Goal: Task Accomplishment & Management: Manage account settings

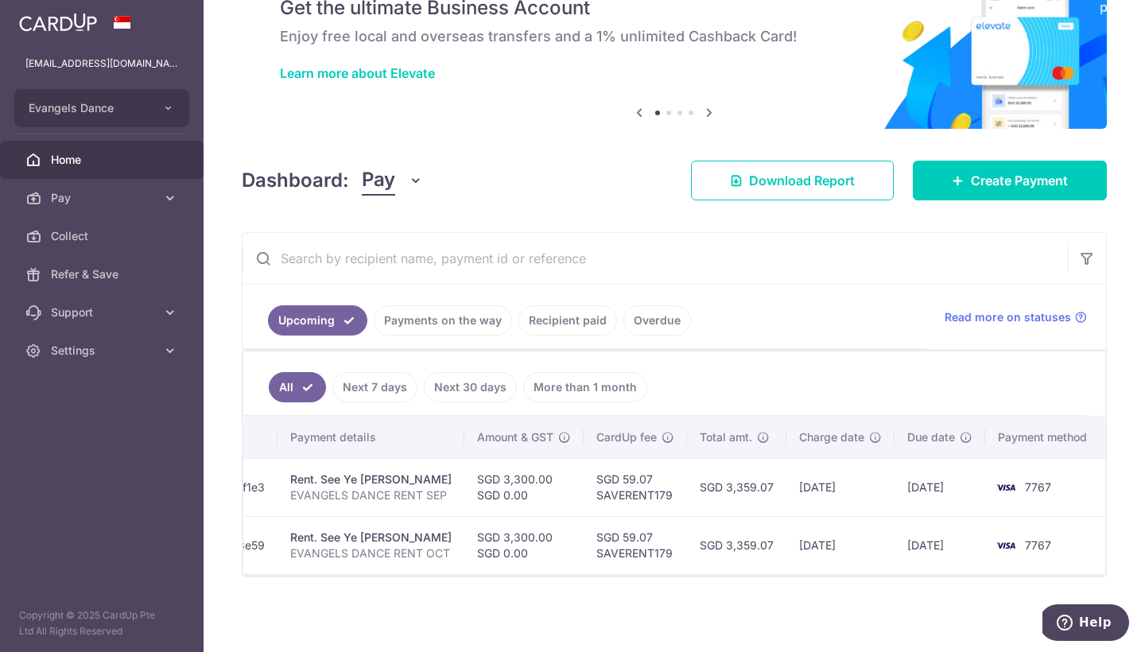
scroll to position [0, 282]
click at [549, 462] on td "SGD 3,300.00 SGD 0.00" at bounding box center [525, 487] width 119 height 58
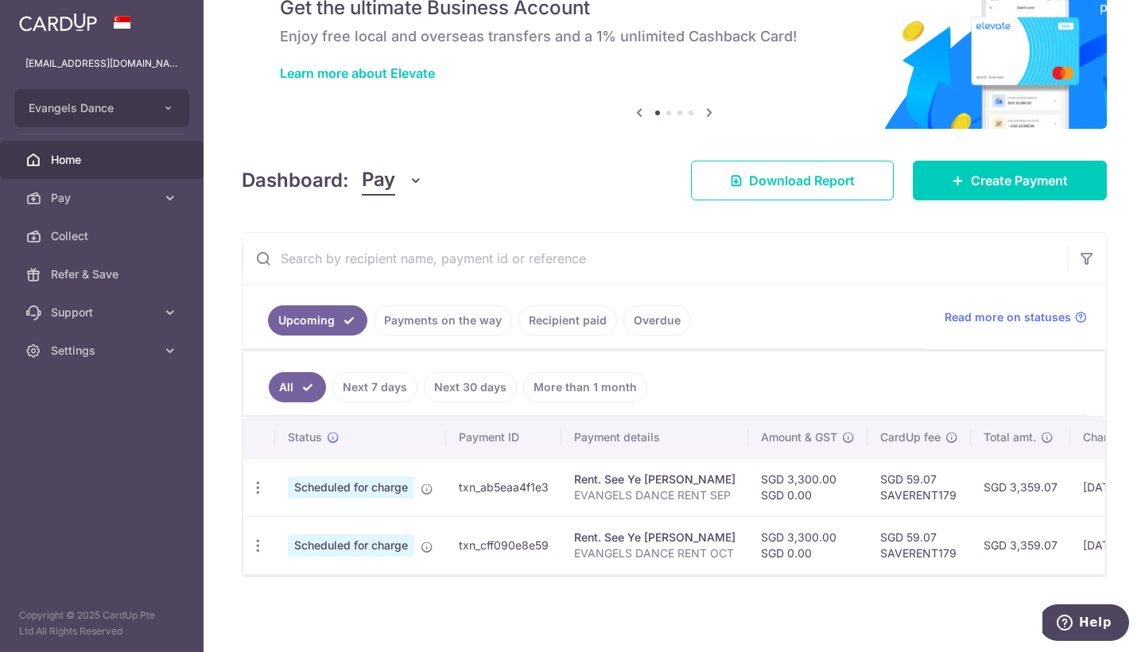
scroll to position [0, 0]
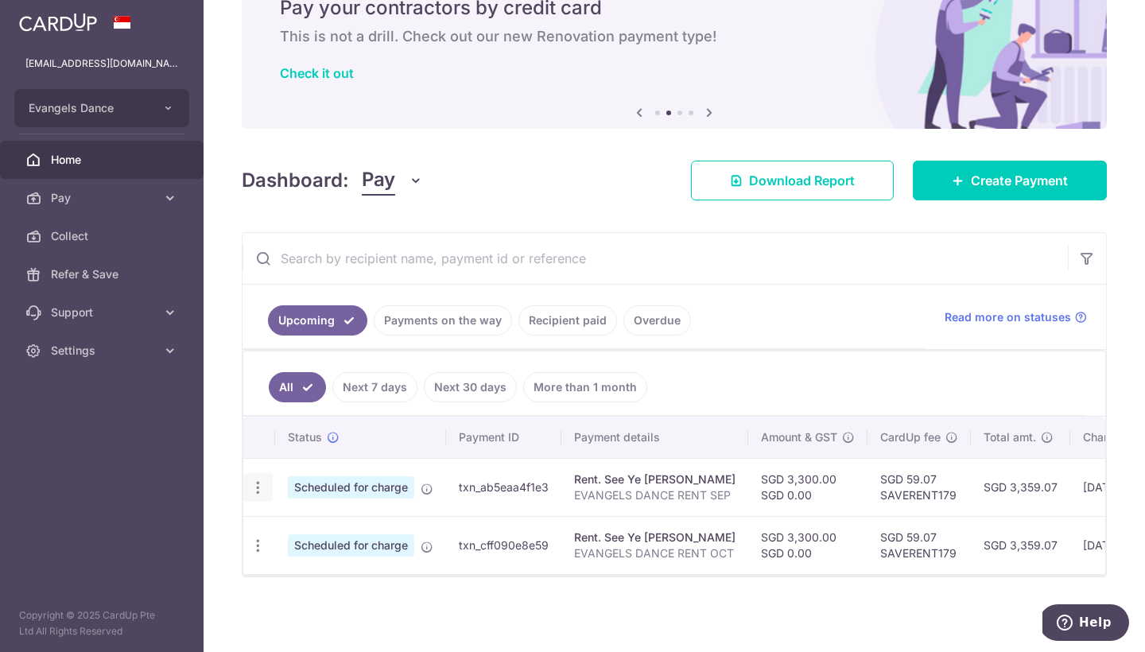
click at [254, 480] on icon "button" at bounding box center [258, 488] width 17 height 17
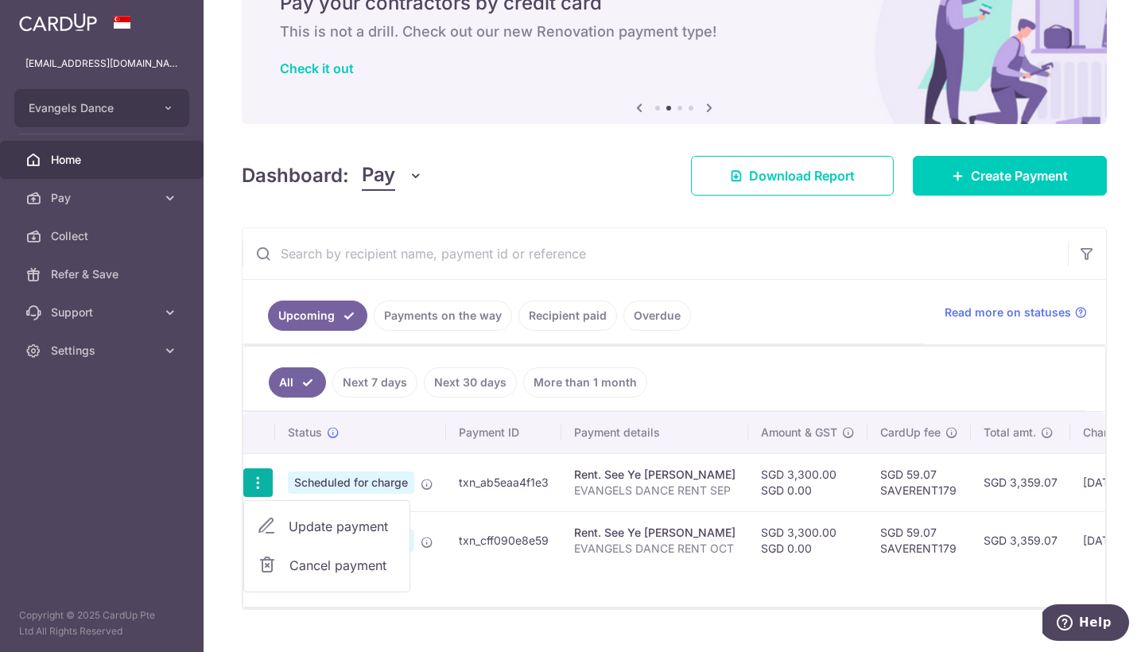
click at [312, 570] on span "Cancel payment" at bounding box center [342, 565] width 107 height 19
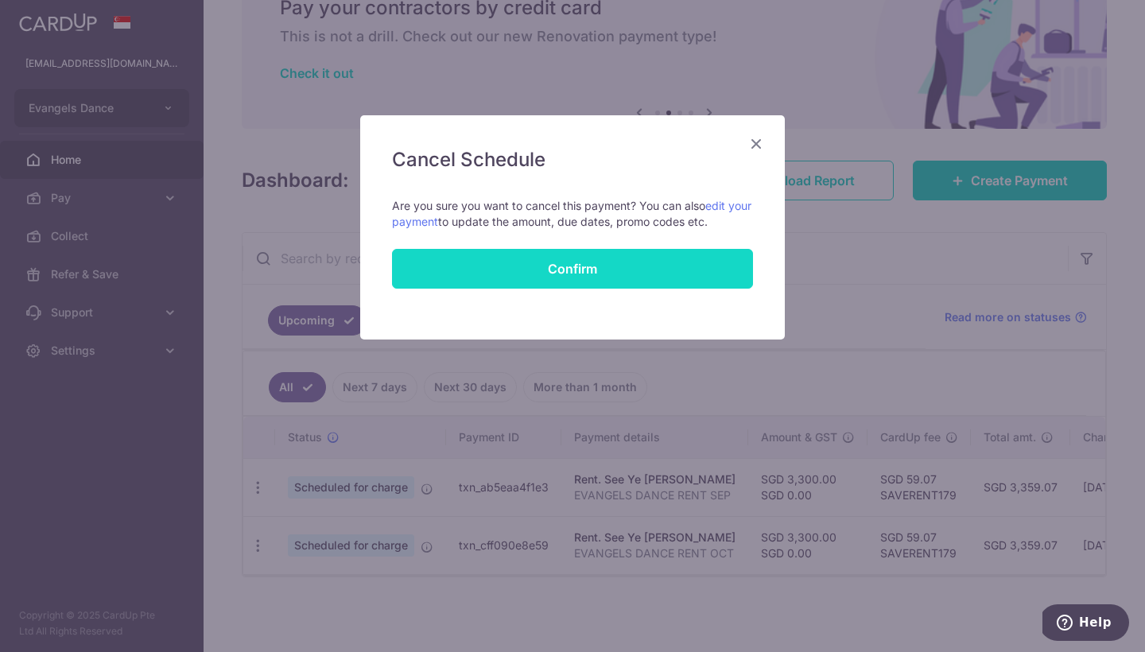
click at [605, 262] on button "Confirm" at bounding box center [572, 269] width 361 height 40
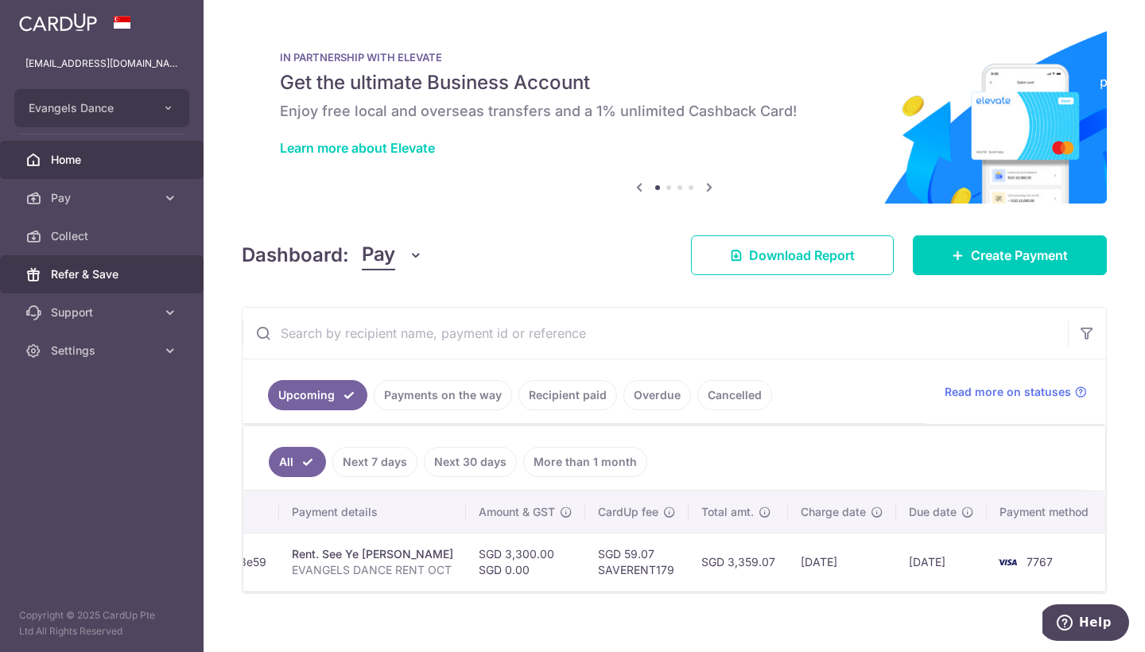
click at [82, 282] on span "Refer & Save" at bounding box center [103, 274] width 105 height 16
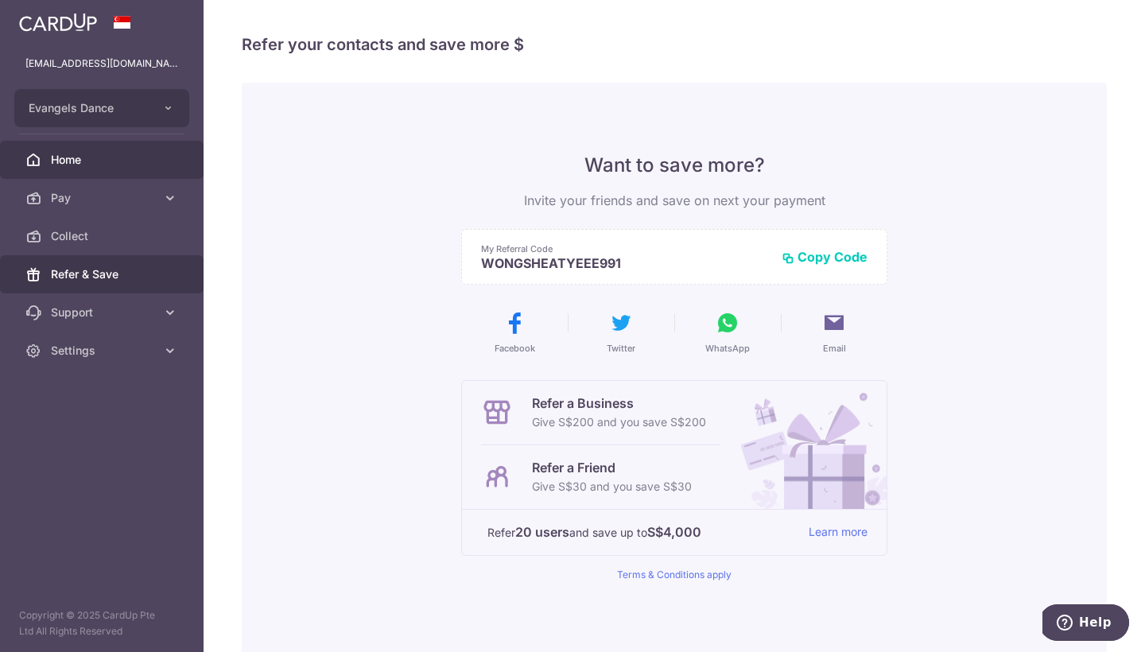
click at [108, 152] on span "Home" at bounding box center [103, 160] width 105 height 16
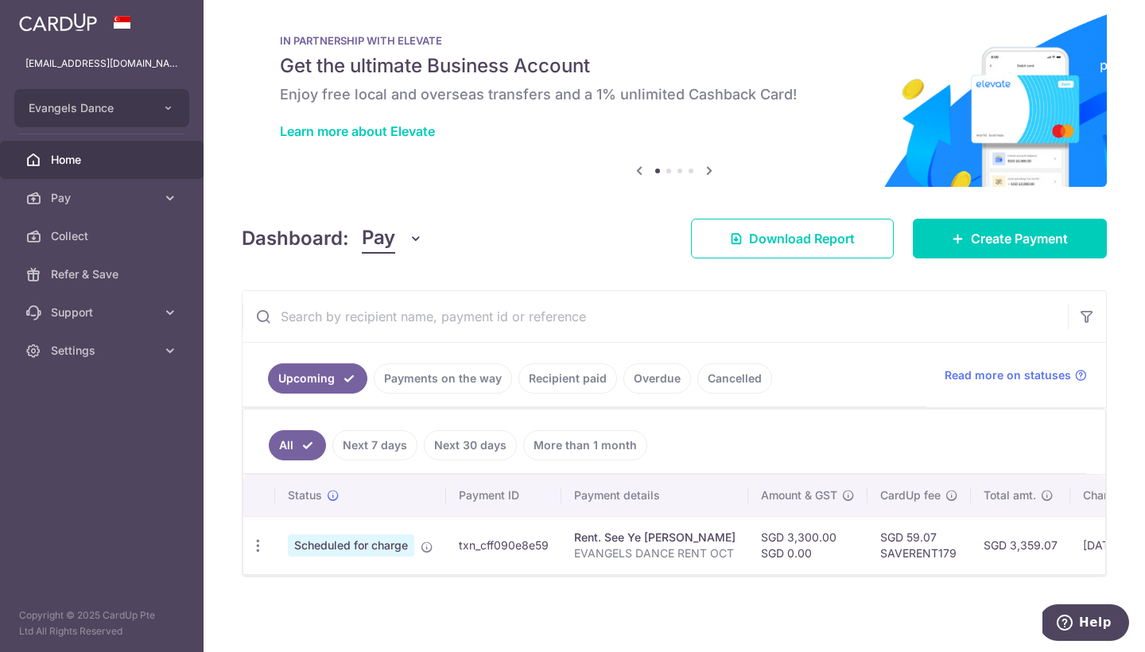
click at [453, 377] on link "Payments on the way" at bounding box center [443, 378] width 138 height 30
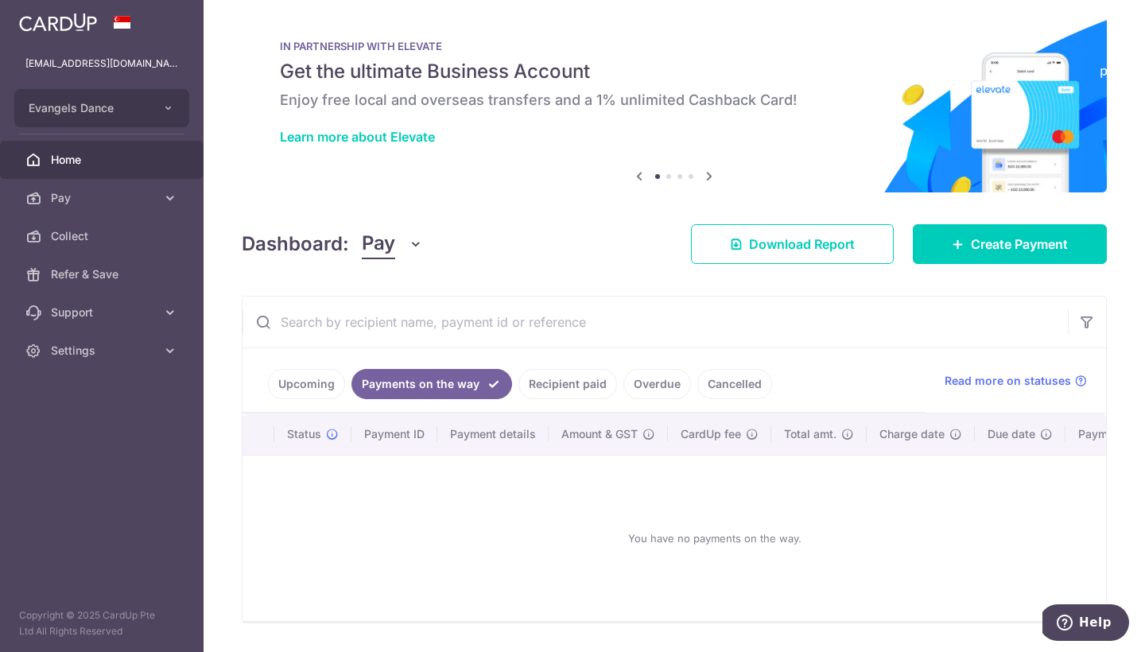
click at [538, 384] on link "Recipient paid" at bounding box center [568, 384] width 99 height 30
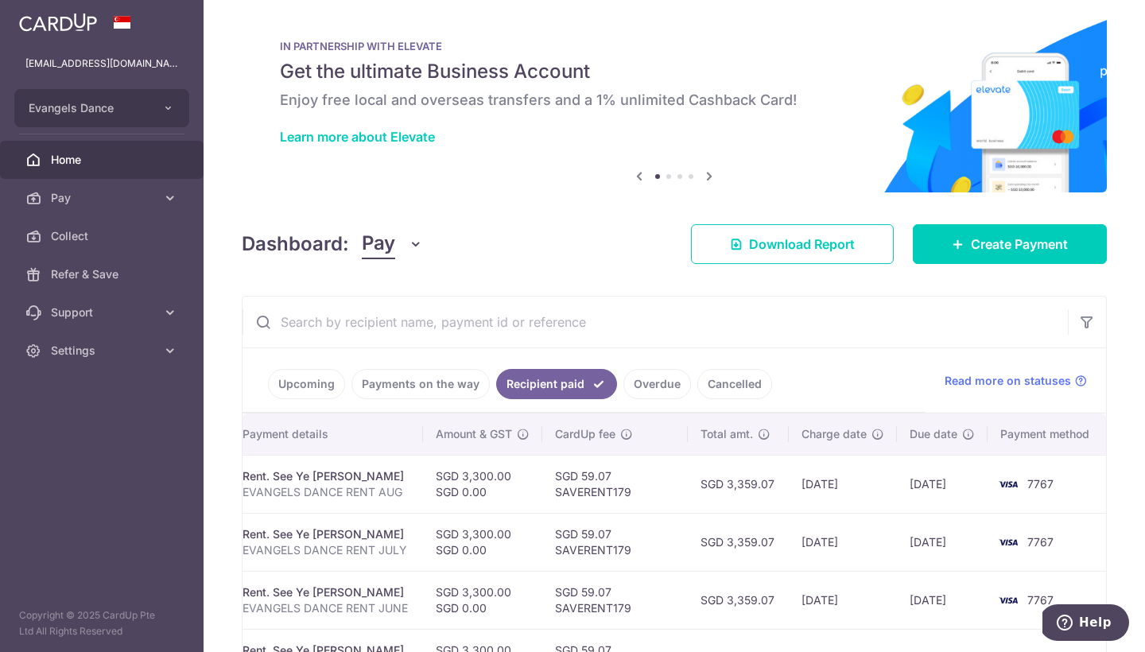
scroll to position [0, 295]
click at [635, 376] on link "Overdue" at bounding box center [657, 384] width 68 height 30
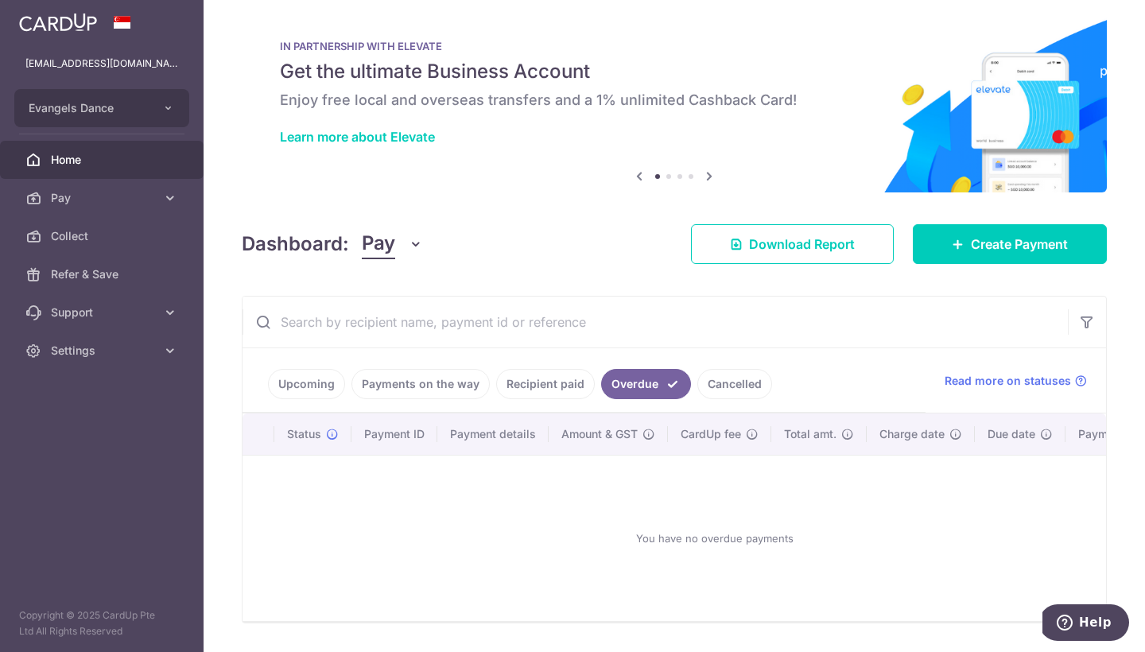
click at [732, 382] on link "Cancelled" at bounding box center [734, 384] width 75 height 30
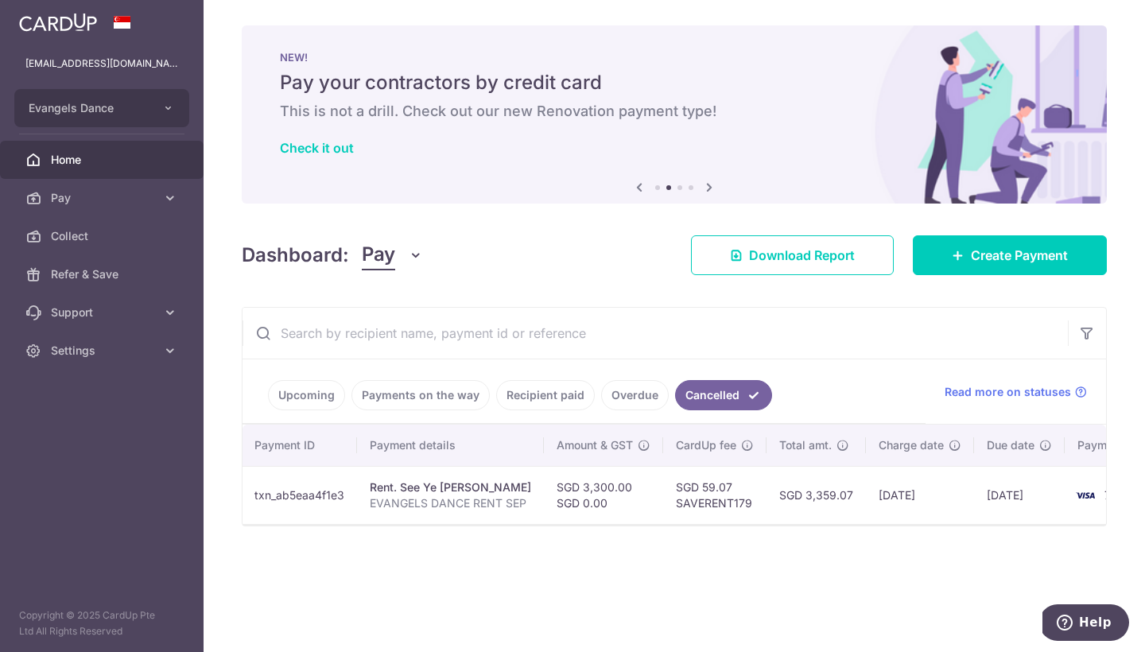
scroll to position [0, 206]
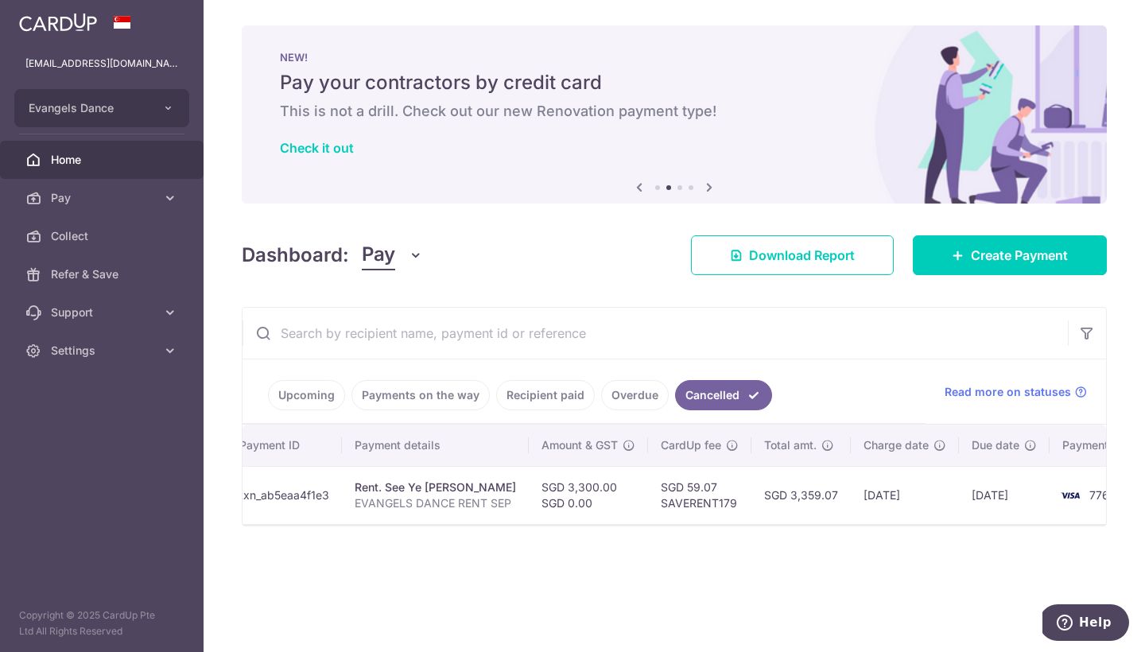
click at [517, 396] on link "Recipient paid" at bounding box center [545, 395] width 99 height 30
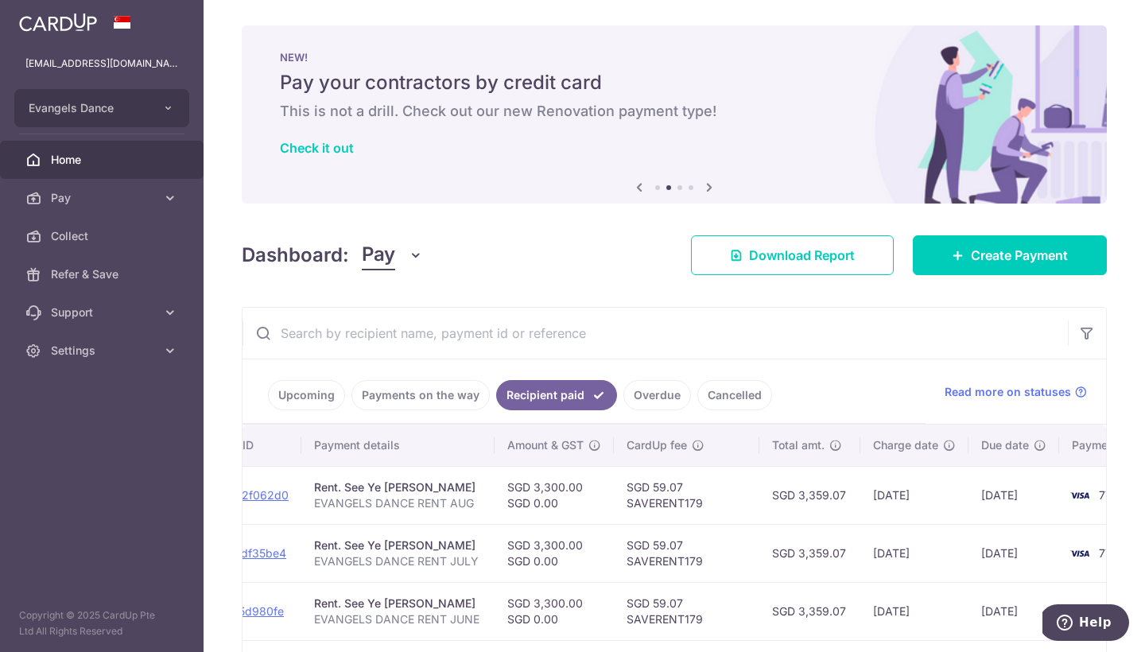
scroll to position [0, 226]
click at [705, 402] on link "Cancelled" at bounding box center [734, 395] width 75 height 30
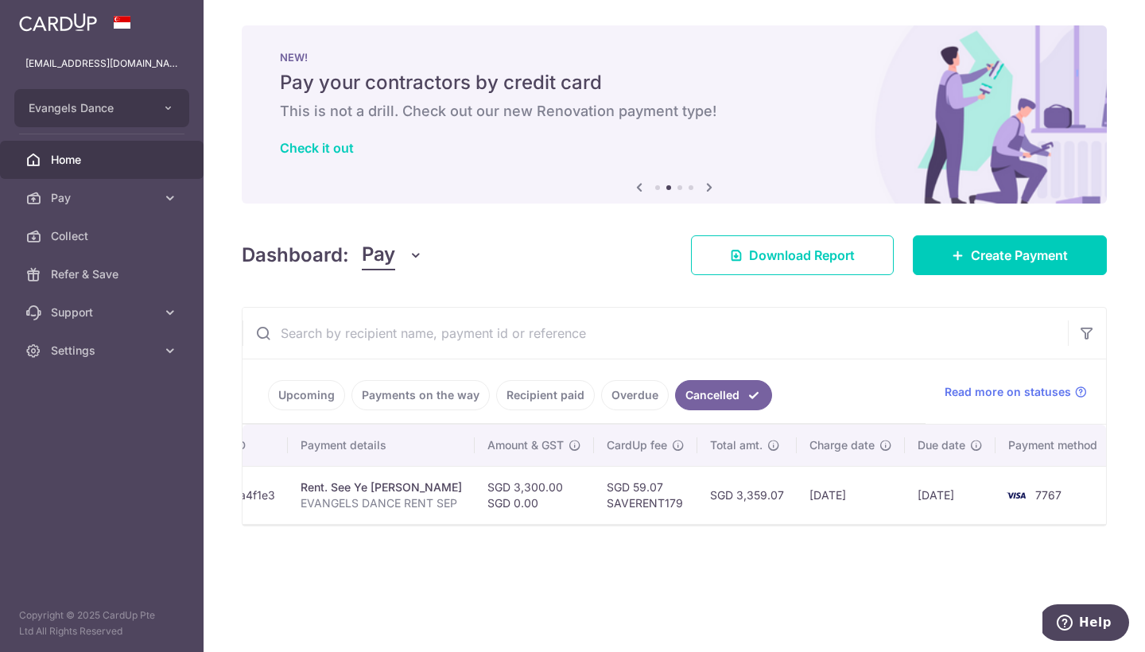
scroll to position [0, 259]
click at [311, 390] on link "Upcoming" at bounding box center [306, 395] width 77 height 30
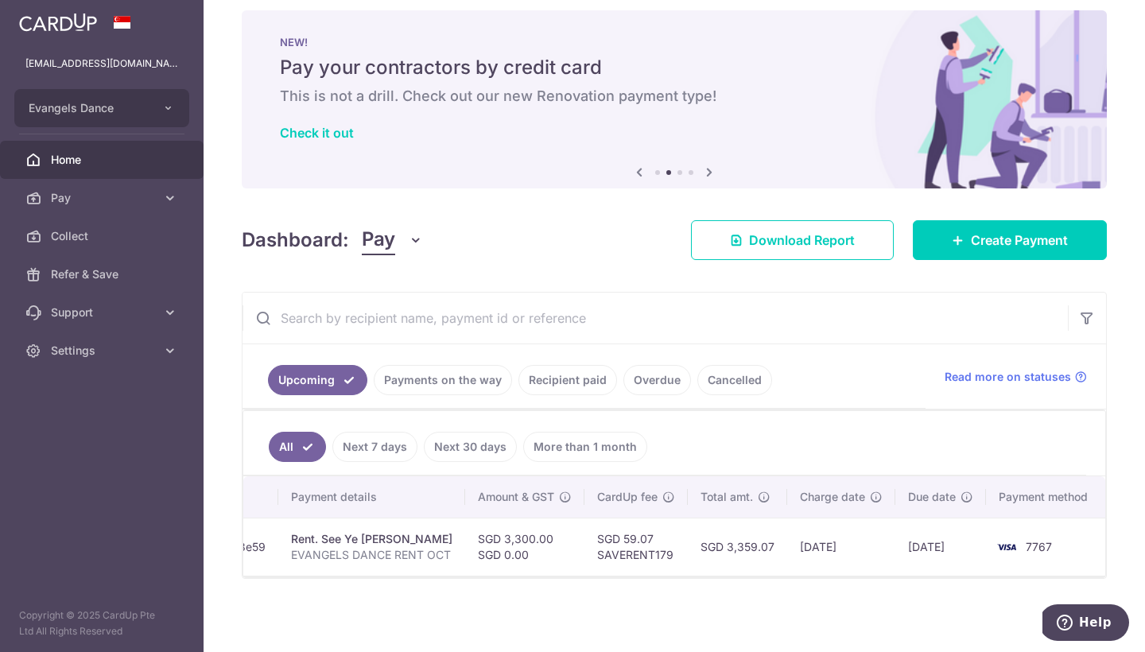
scroll to position [0, 282]
click at [170, 352] on icon at bounding box center [170, 351] width 16 height 16
click at [105, 428] on span "Logout" at bounding box center [103, 427] width 105 height 16
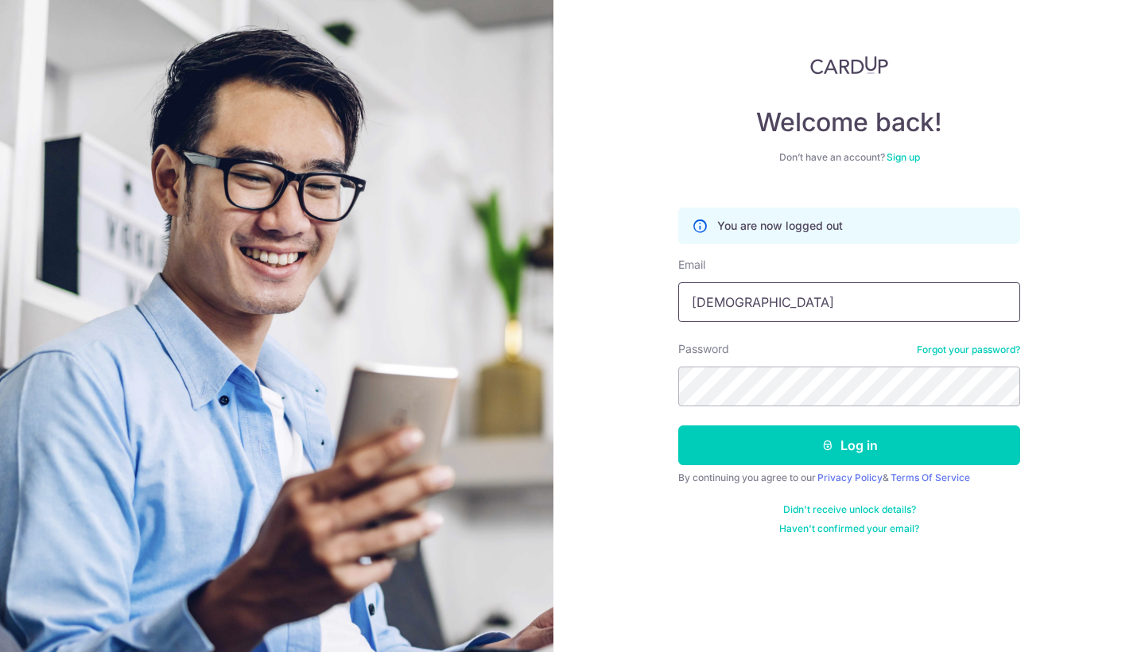
click at [689, 298] on input "evangelyn" at bounding box center [849, 302] width 342 height 40
click at [775, 313] on input "wevangelyn" at bounding box center [849, 302] width 342 height 40
type input "wevangelyn@gmail.com"
click at [849, 445] on button "Log in" at bounding box center [849, 445] width 342 height 40
